Goal: Task Accomplishment & Management: Manage account settings

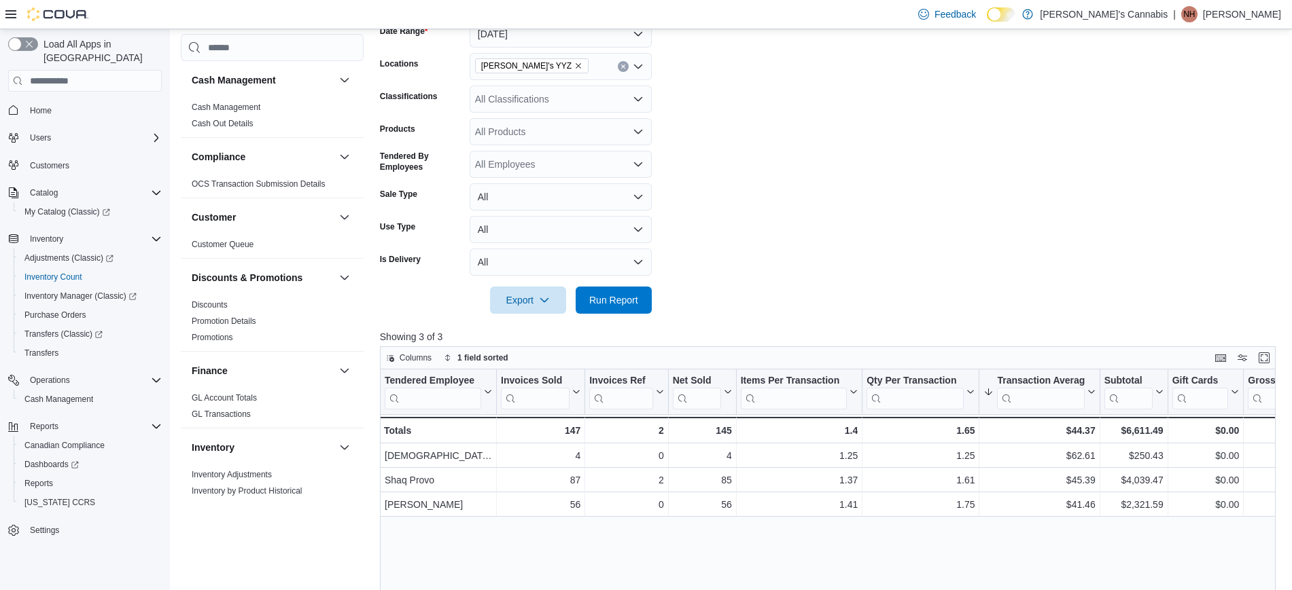
scroll to position [664, 0]
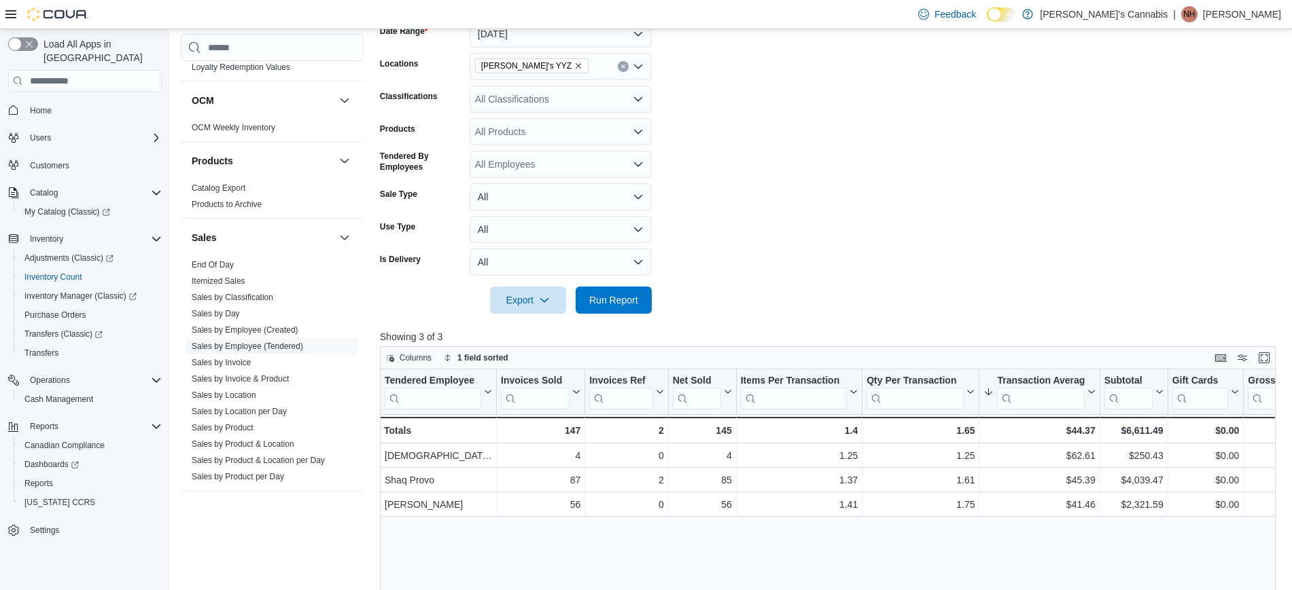
click at [1254, 15] on p "[PERSON_NAME]" at bounding box center [1242, 14] width 78 height 16
click at [1180, 125] on span "Sign Out" at bounding box center [1193, 132] width 37 height 14
